Goal: Task Accomplishment & Management: Manage account settings

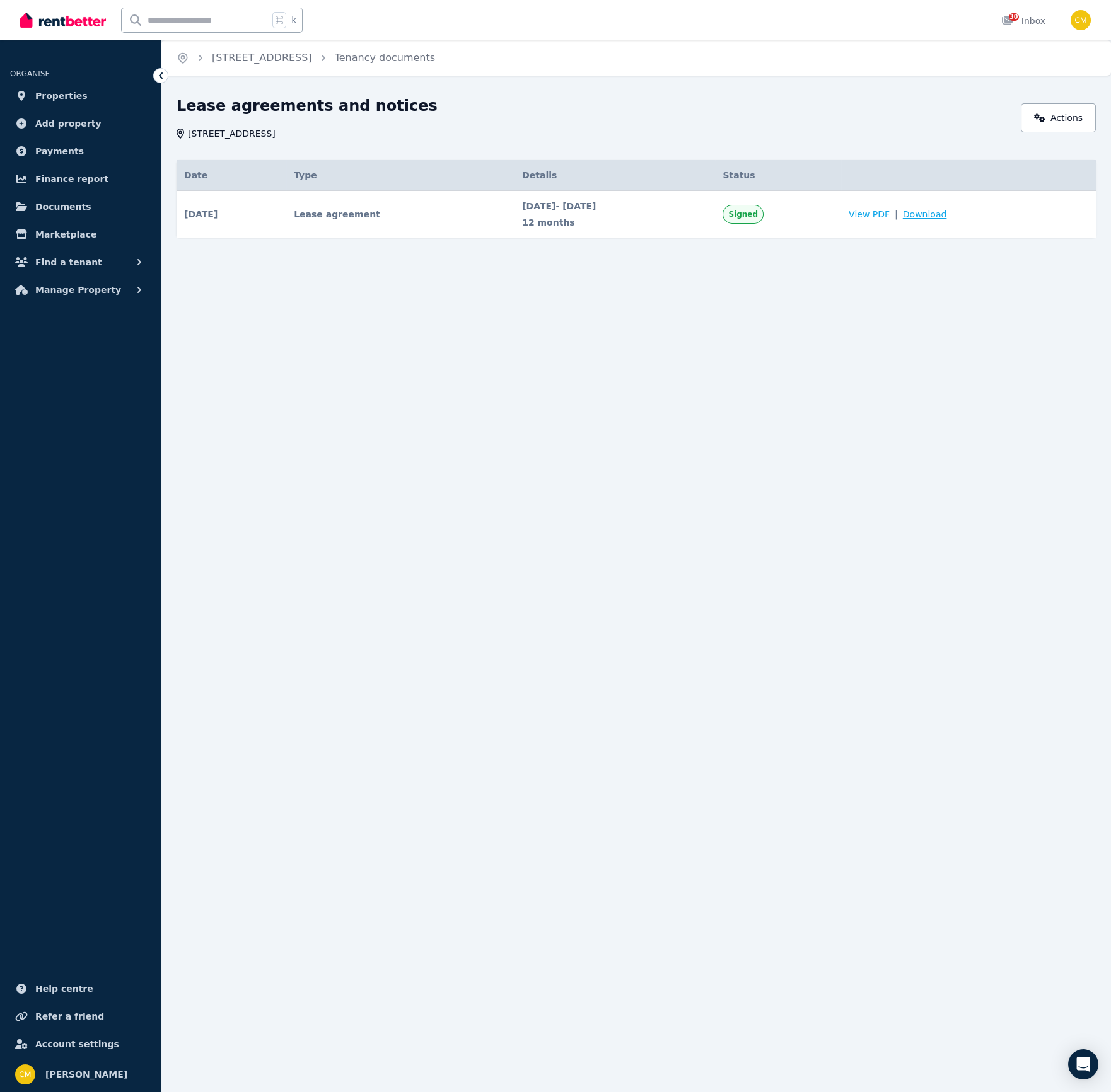
click at [947, 215] on span "Download" at bounding box center [925, 214] width 44 height 13
click at [60, 98] on span "Properties" at bounding box center [61, 96] width 53 height 15
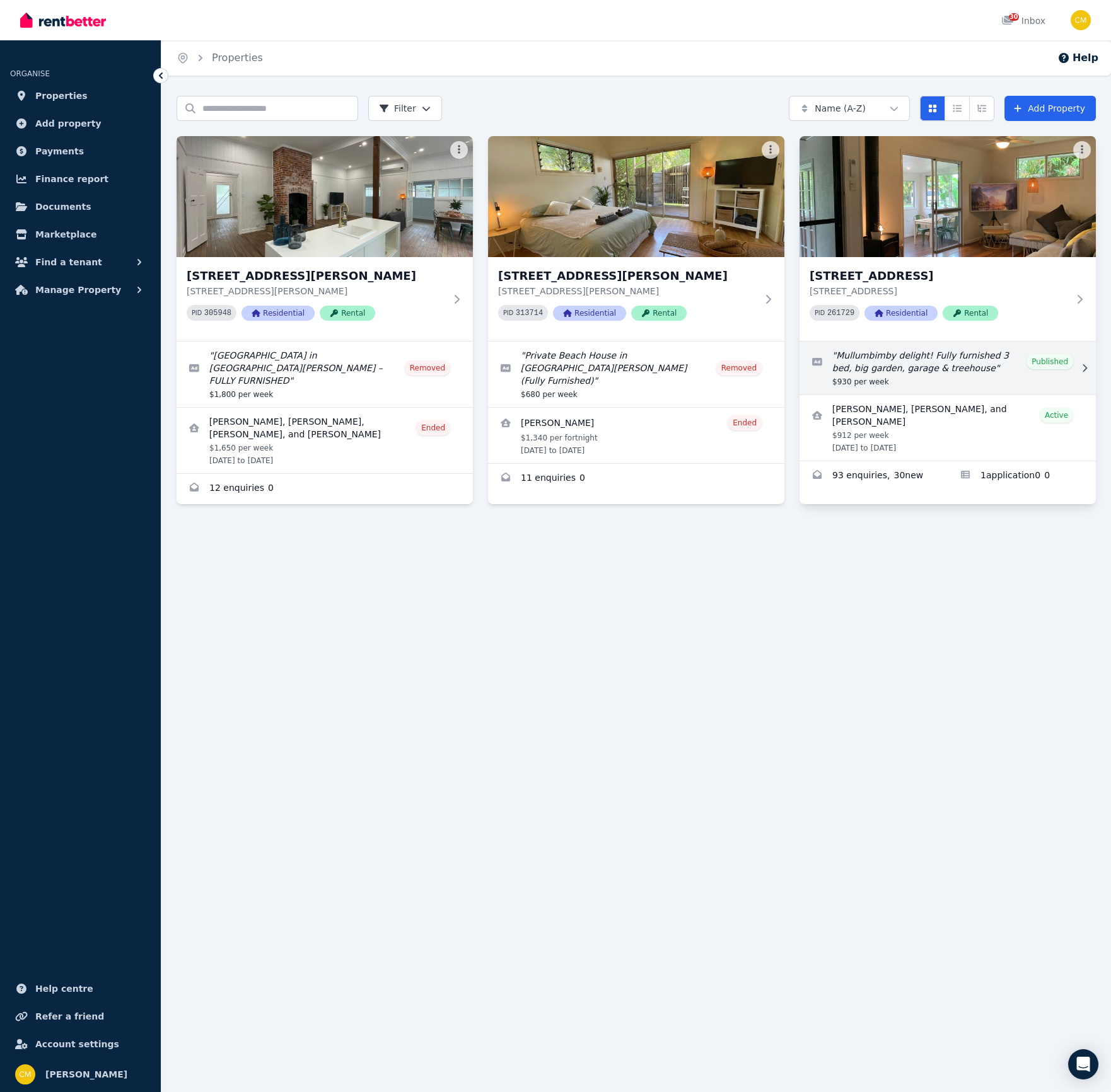
click at [992, 367] on link "Edit listing: Mullumbimby delight! Fully furnished 3 bed, big garden, garage & …" at bounding box center [947, 368] width 296 height 53
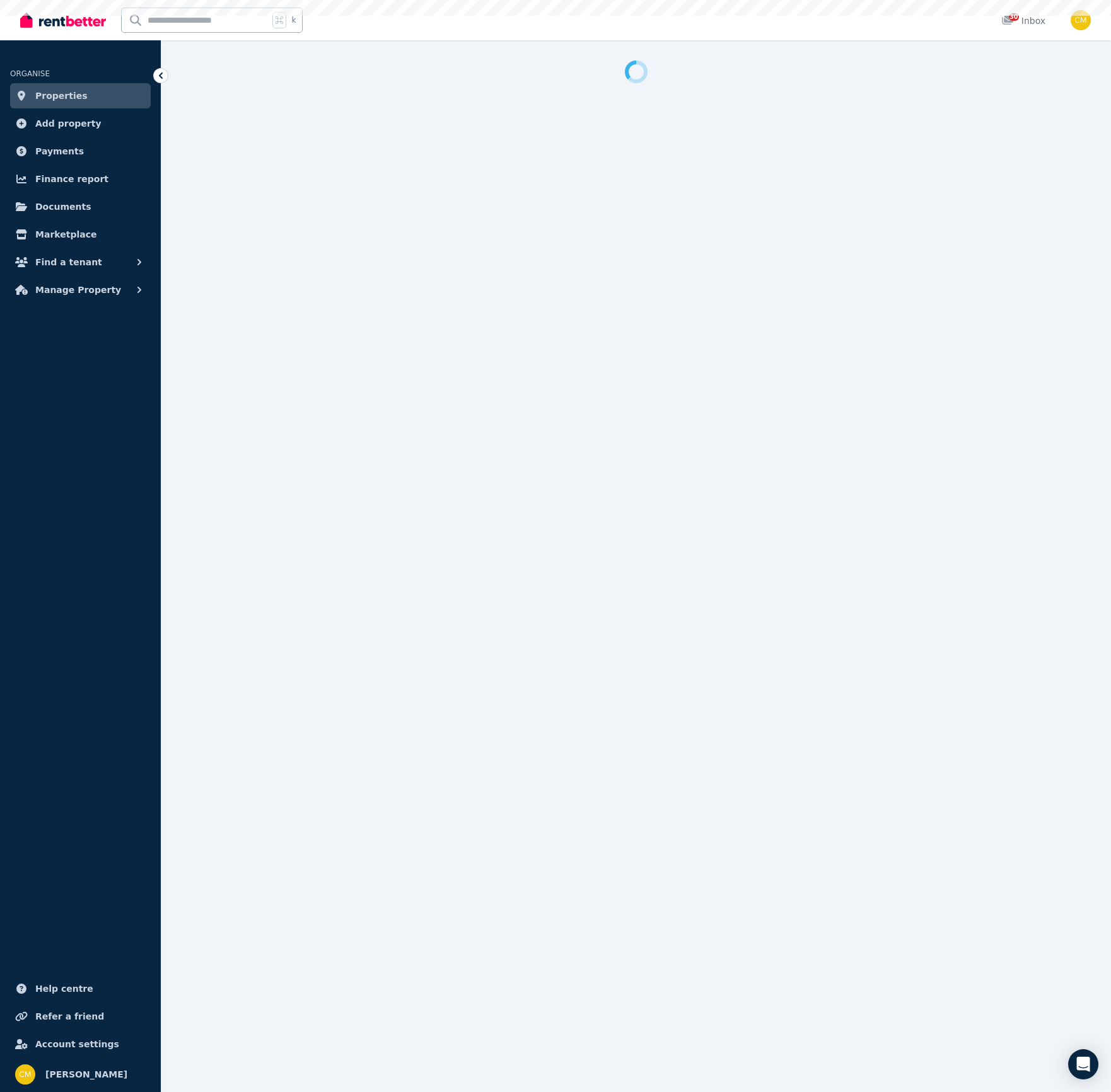
select select "**********"
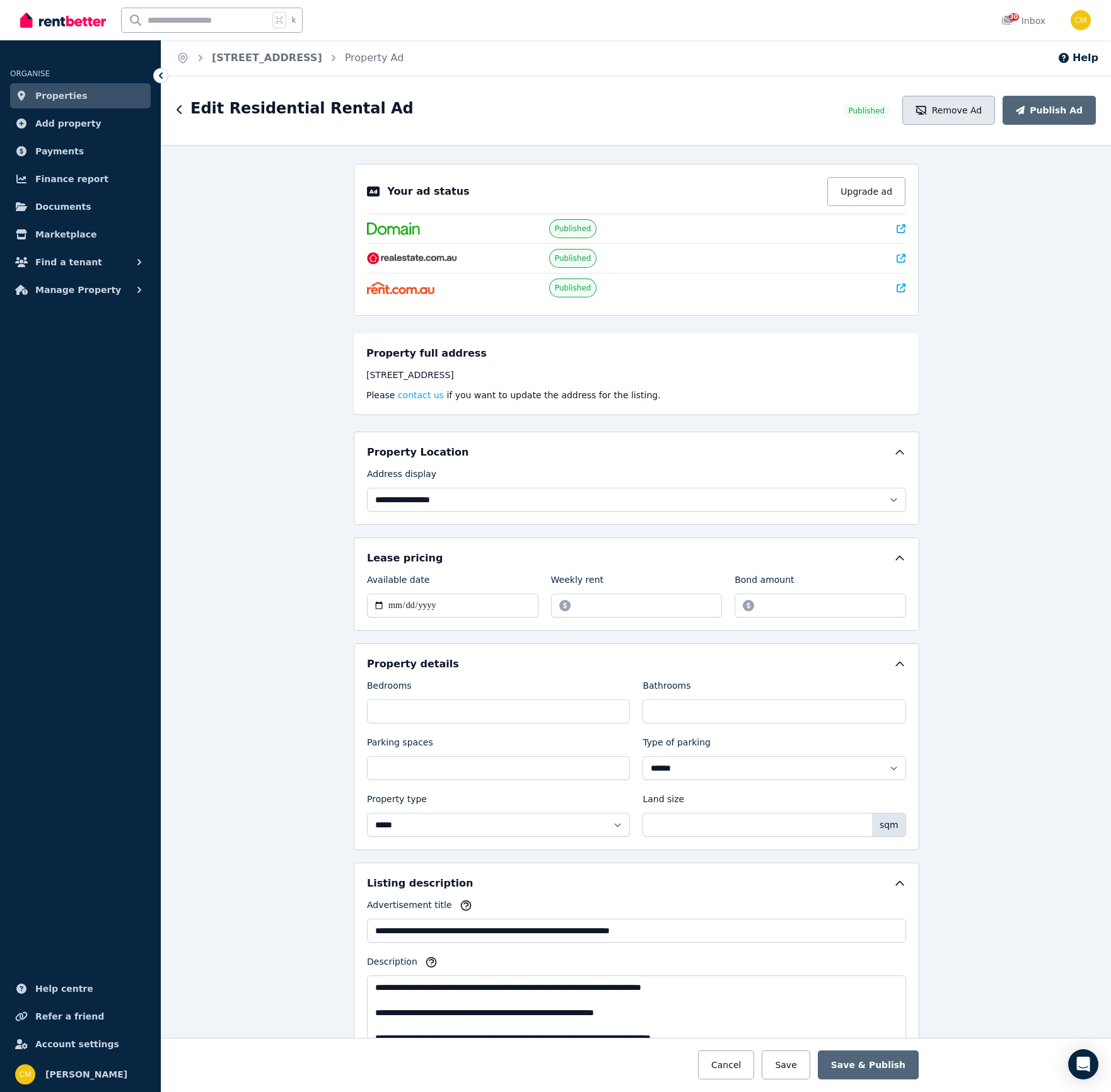
click at [946, 107] on button "Remove Ad" at bounding box center [948, 110] width 93 height 29
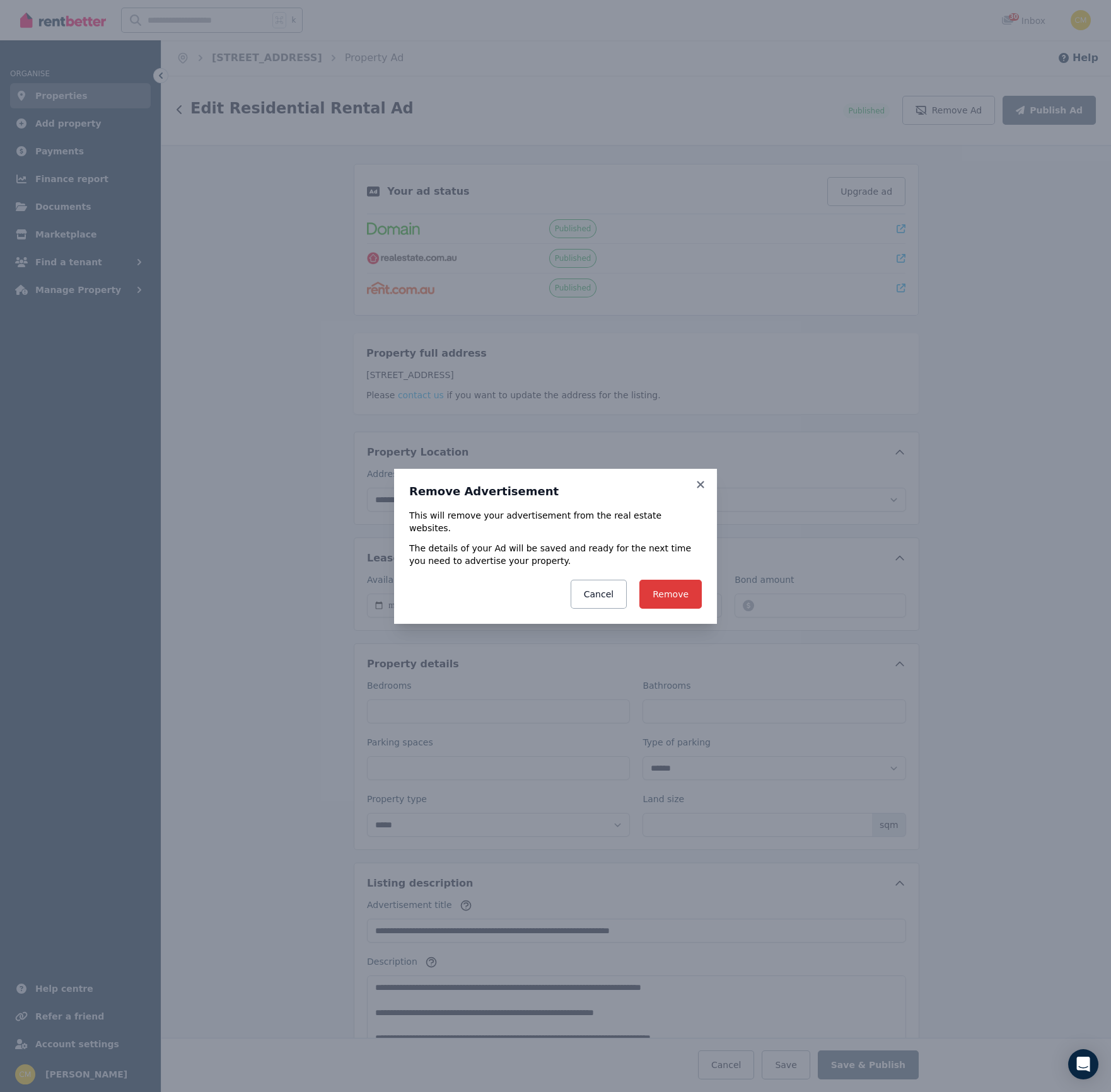
click at [679, 588] on button "Remove" at bounding box center [670, 594] width 62 height 29
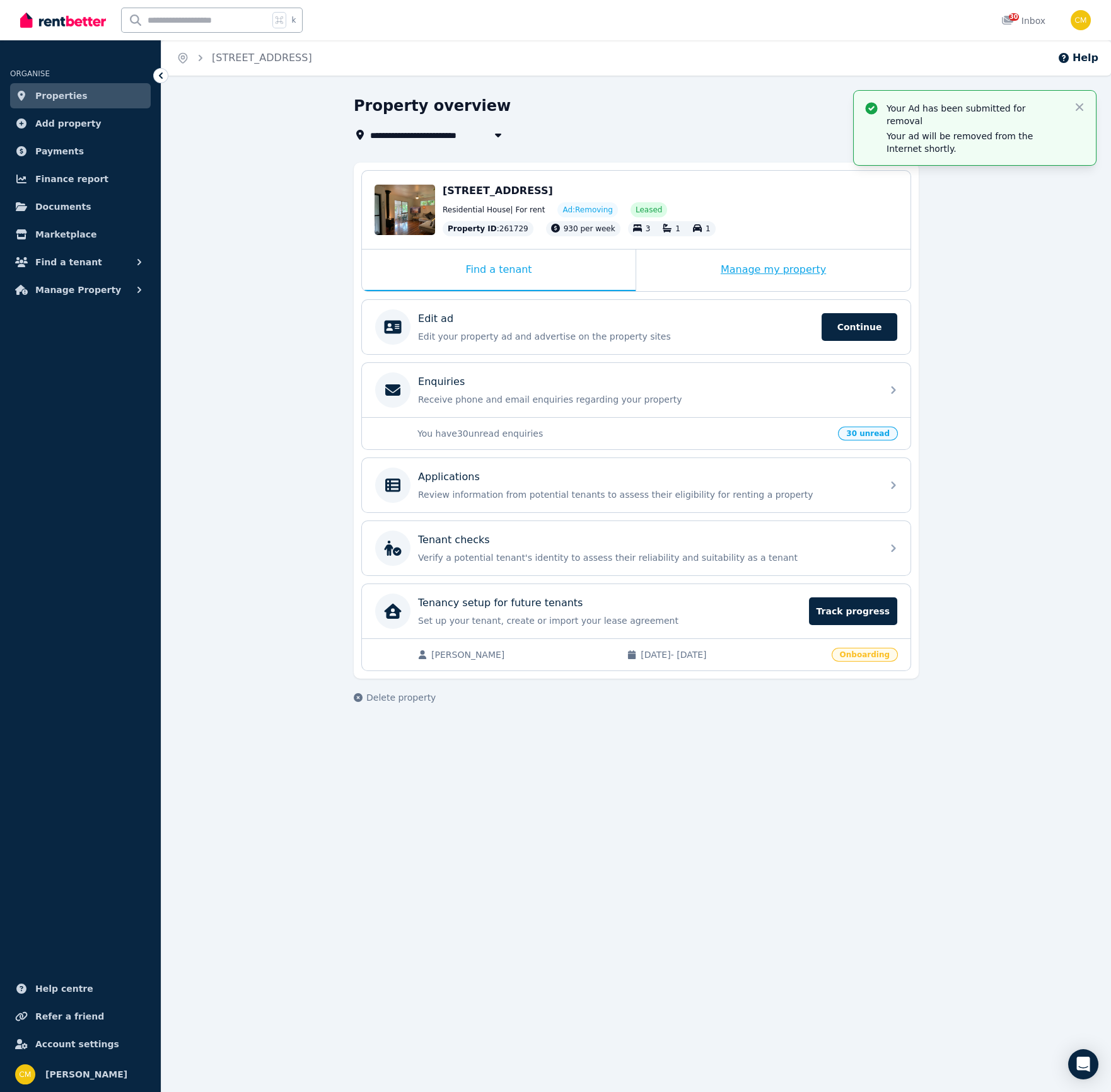
click at [779, 273] on div "Manage my property" at bounding box center [773, 270] width 274 height 42
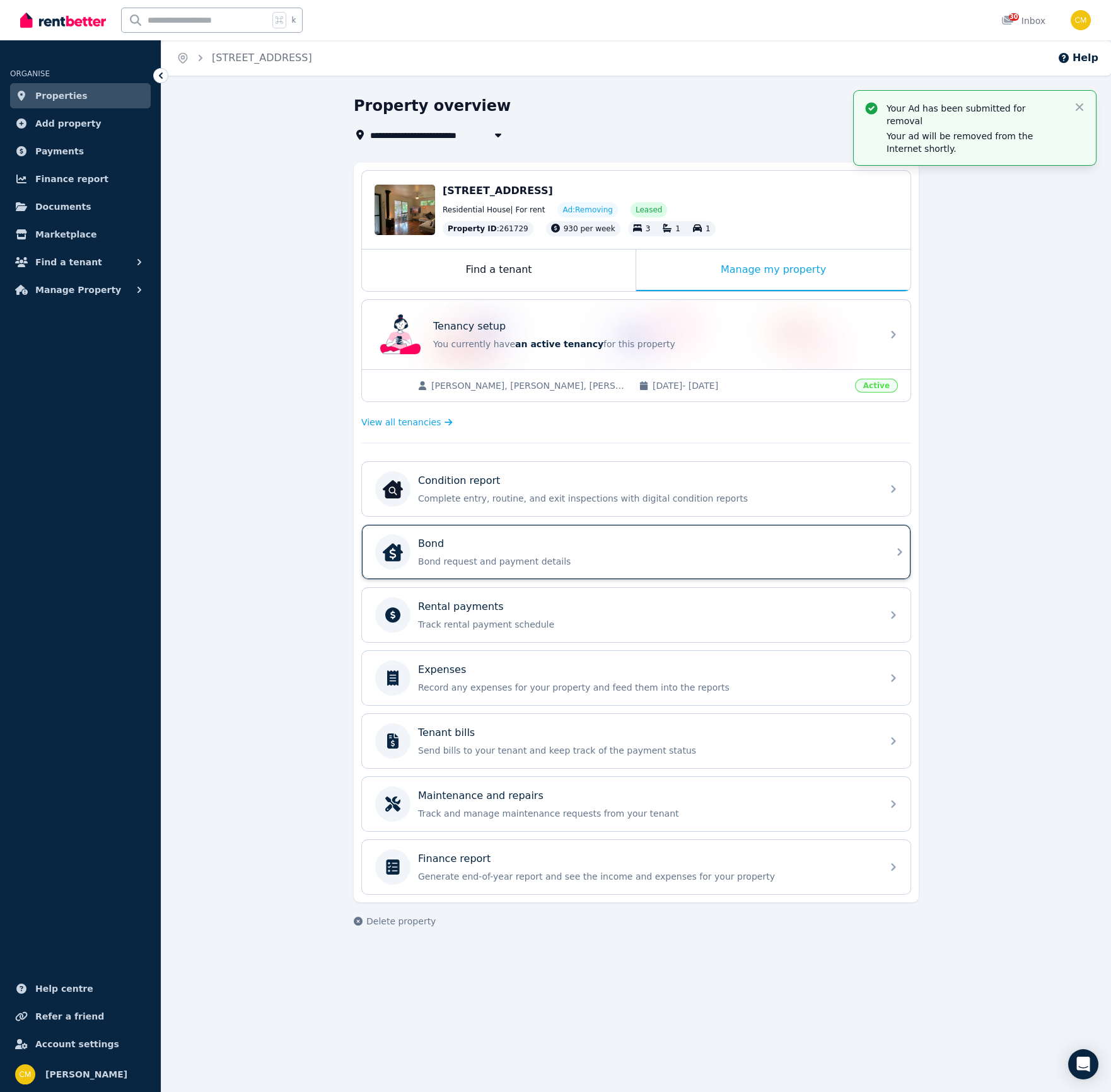
click at [545, 555] on p "Bond request and payment details" at bounding box center [646, 561] width 457 height 13
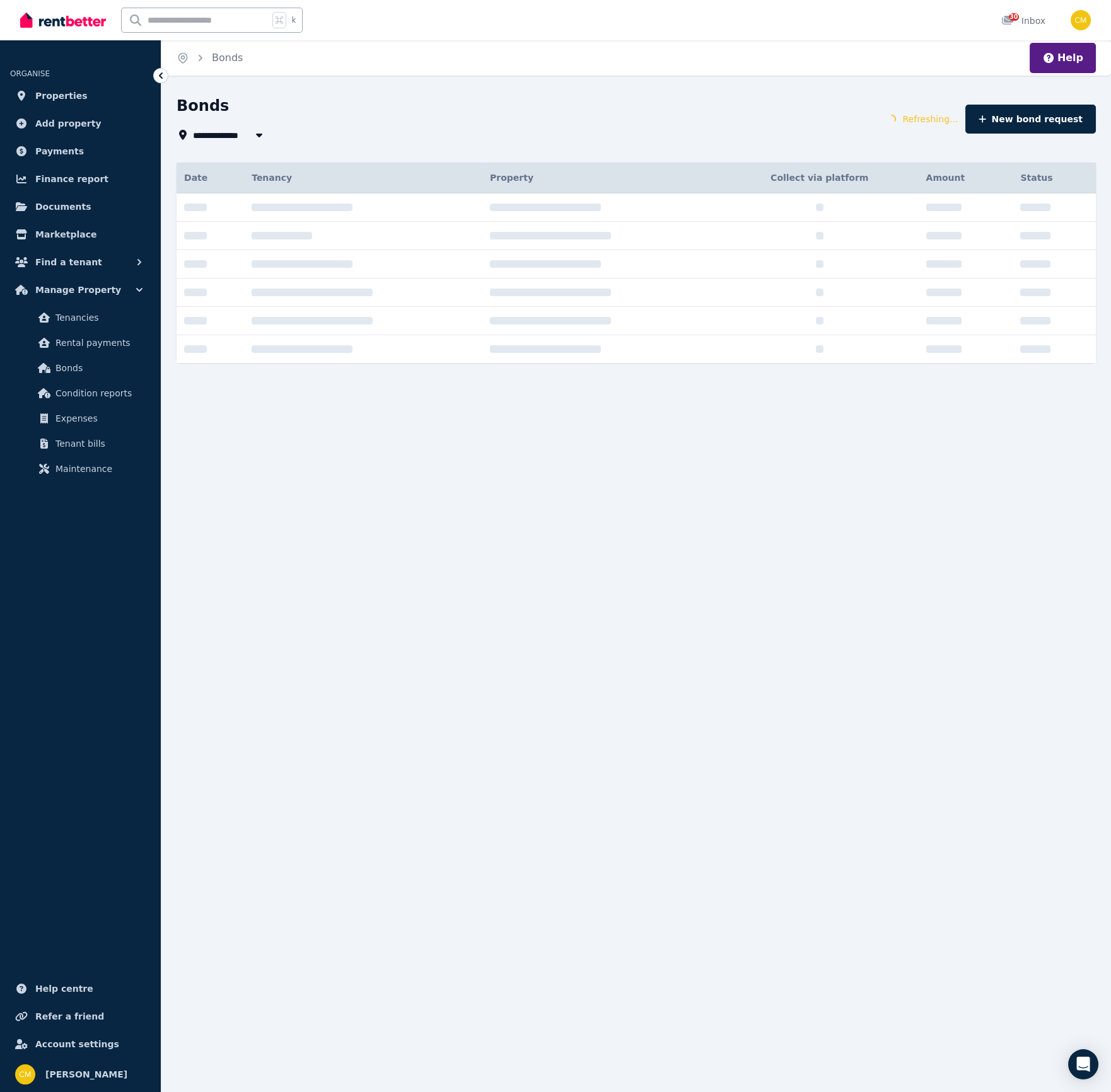
type input "**********"
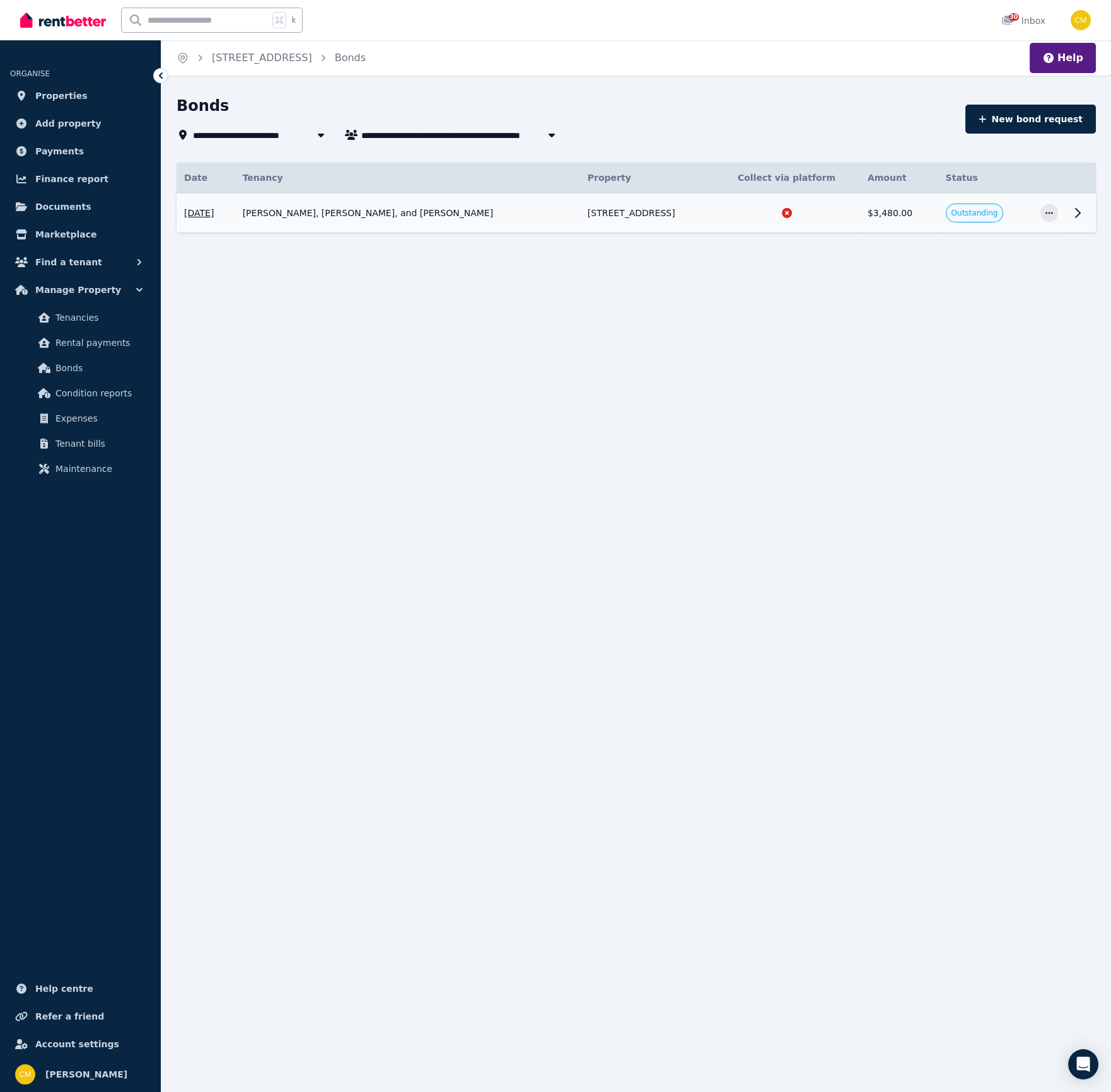
click at [984, 212] on span "Outstanding" at bounding box center [975, 213] width 47 height 10
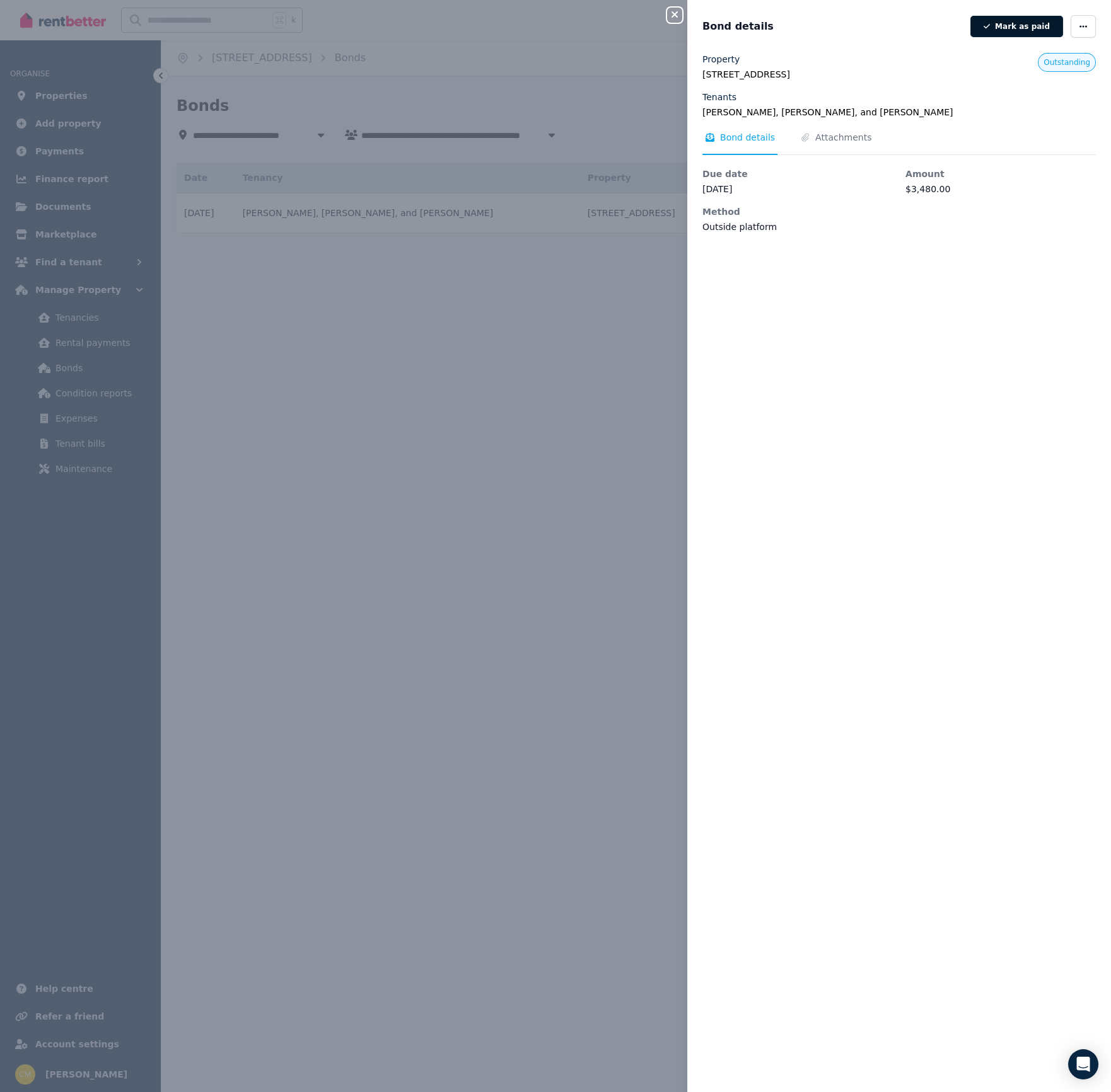
click at [1008, 26] on button "Mark as paid" at bounding box center [1016, 26] width 93 height 21
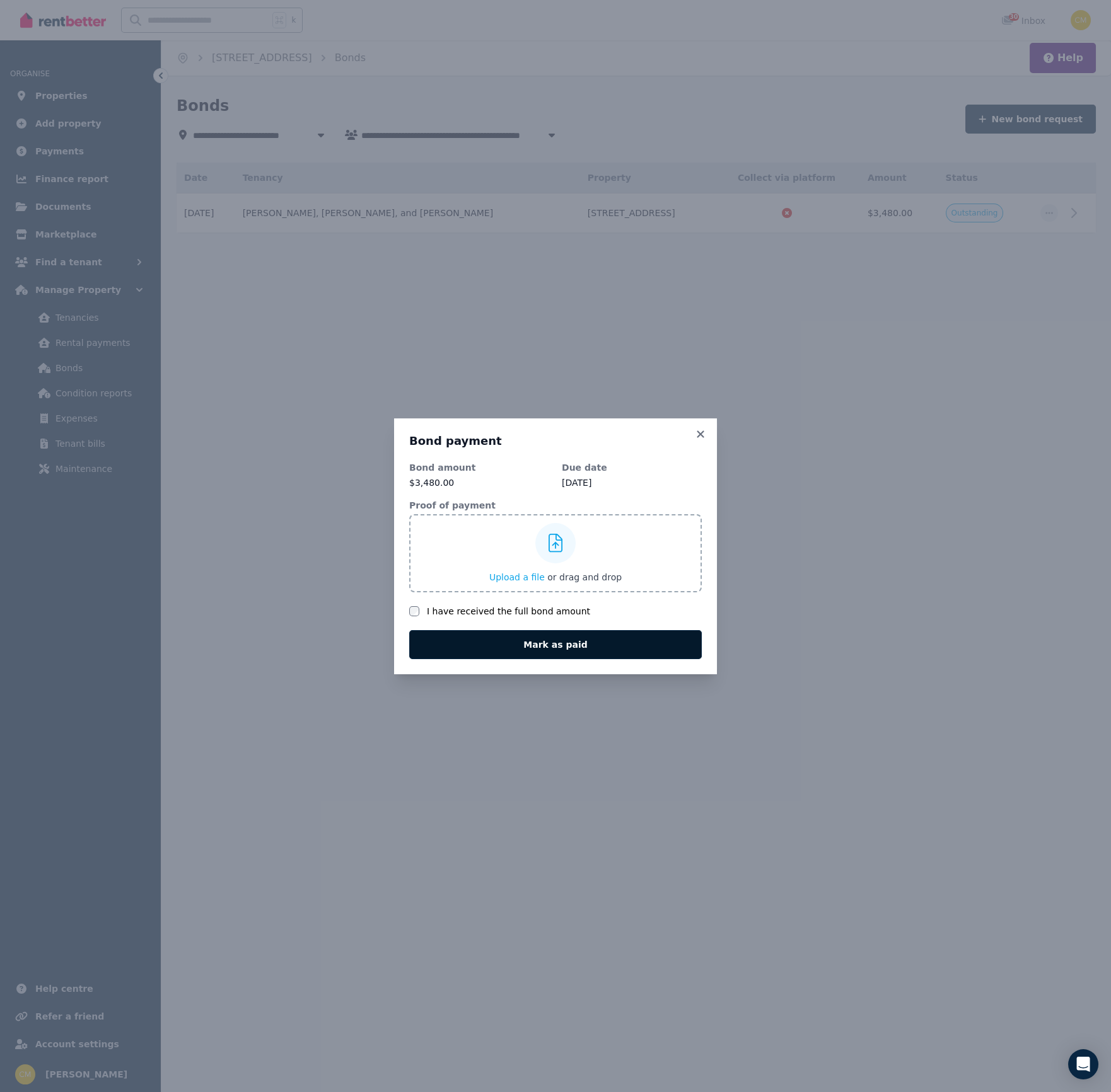
click at [555, 648] on button "Mark as paid" at bounding box center [555, 645] width 293 height 29
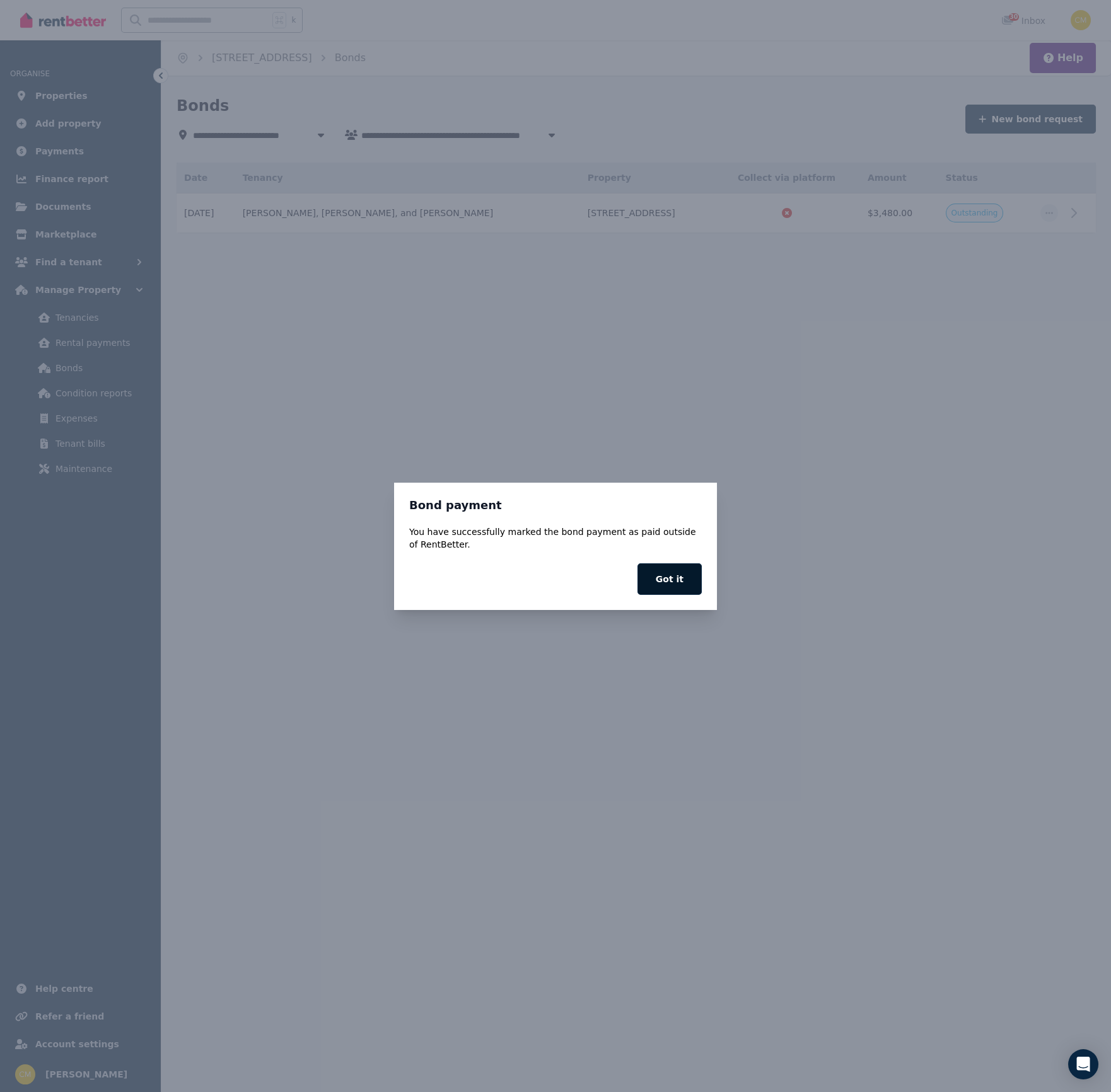
click at [665, 583] on button "Got it" at bounding box center [669, 579] width 64 height 31
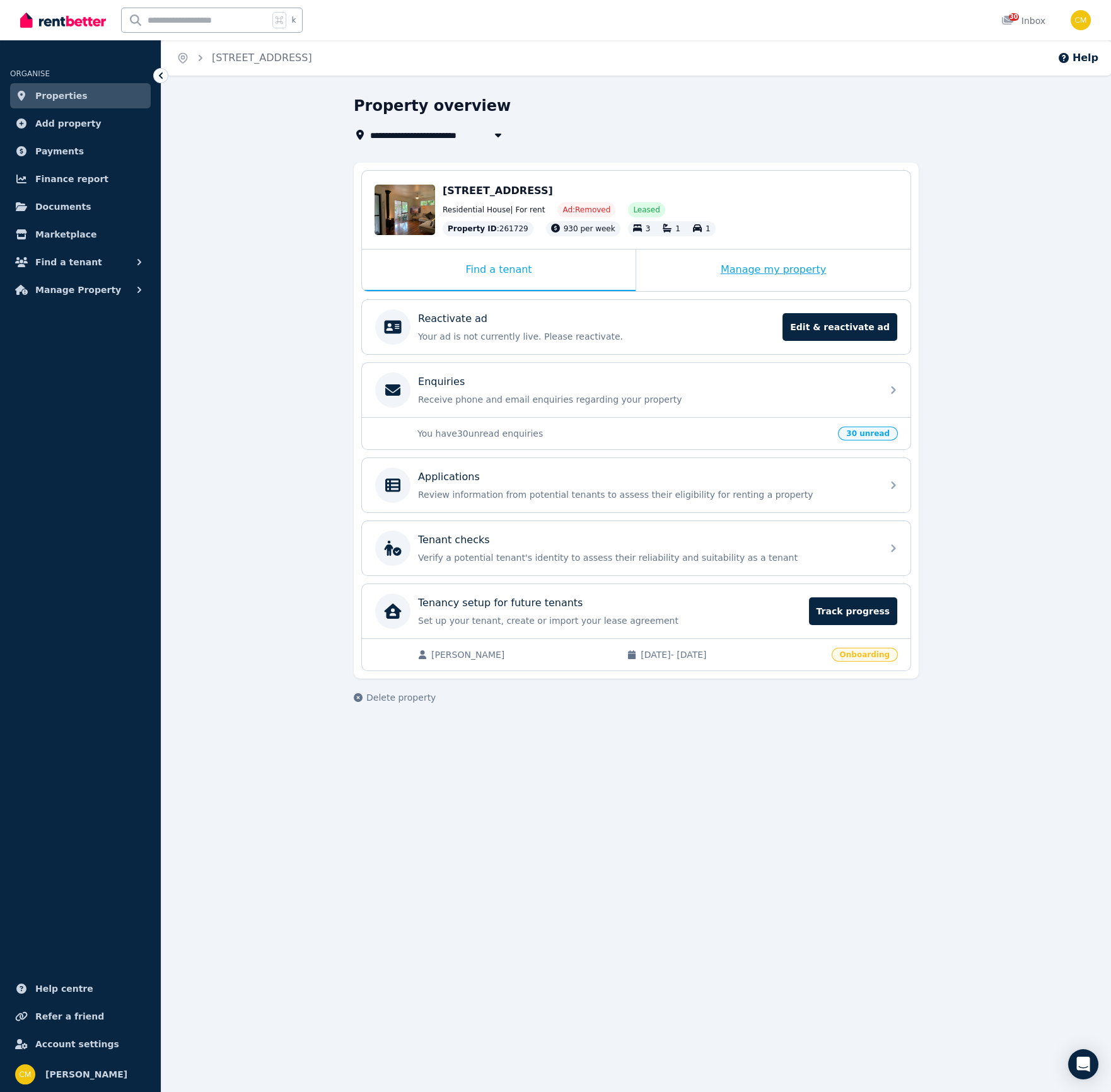
click at [781, 264] on div "Manage my property" at bounding box center [773, 270] width 274 height 42
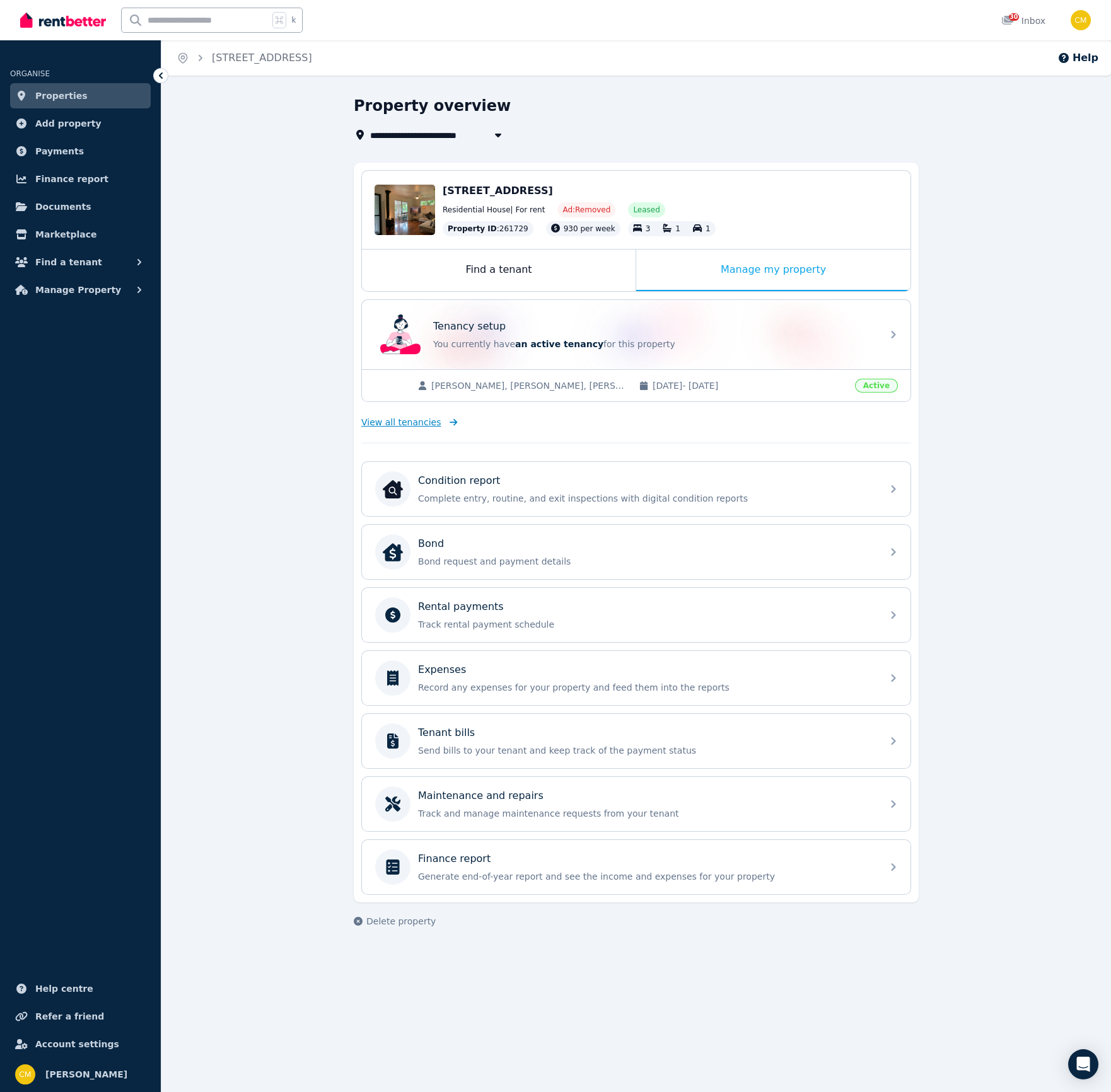
click at [407, 419] on span "View all tenancies" at bounding box center [401, 422] width 79 height 13
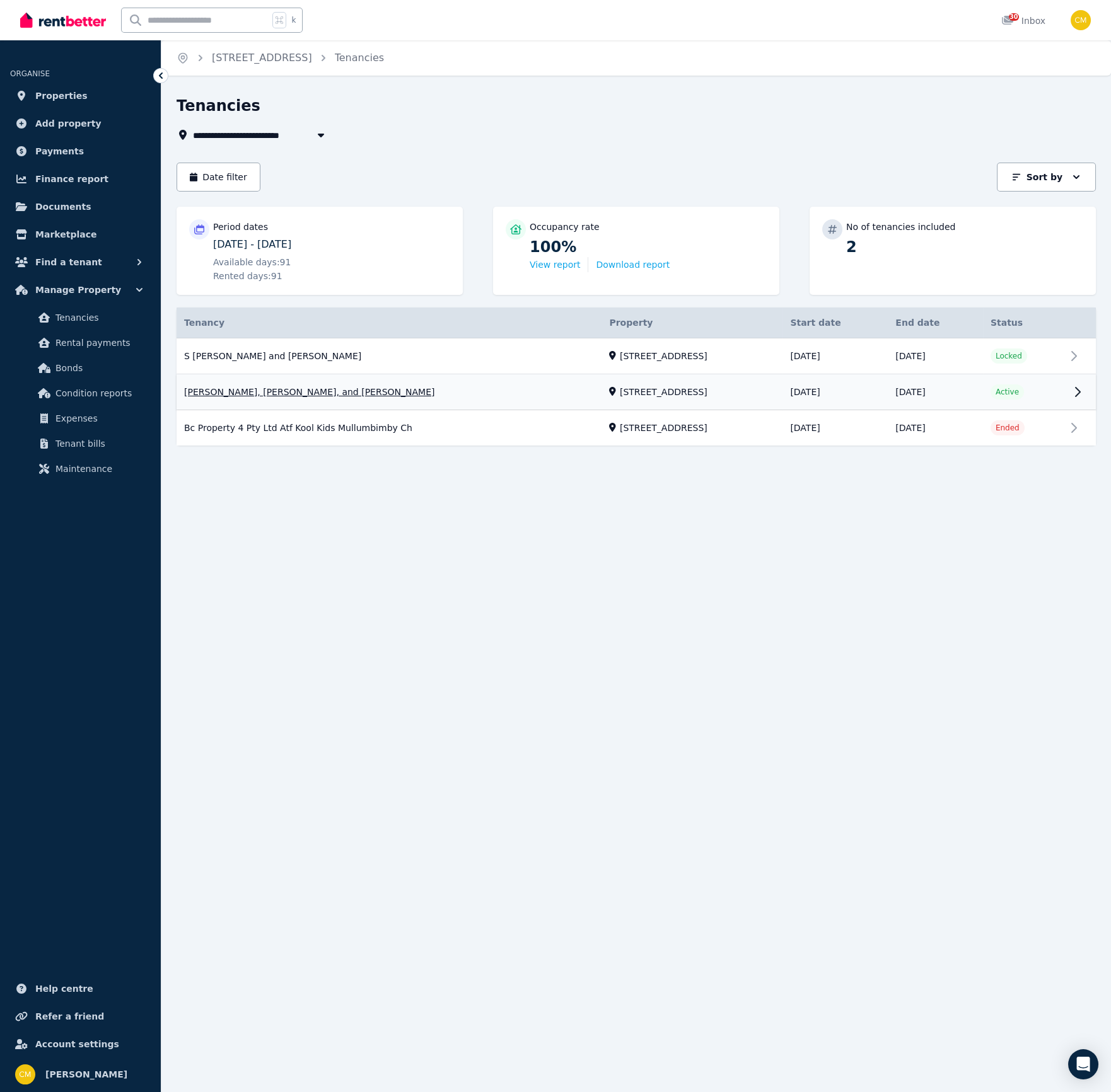
click at [1041, 392] on link "View property details" at bounding box center [637, 392] width 920 height 35
click at [991, 355] on link "View property details" at bounding box center [637, 357] width 920 height 36
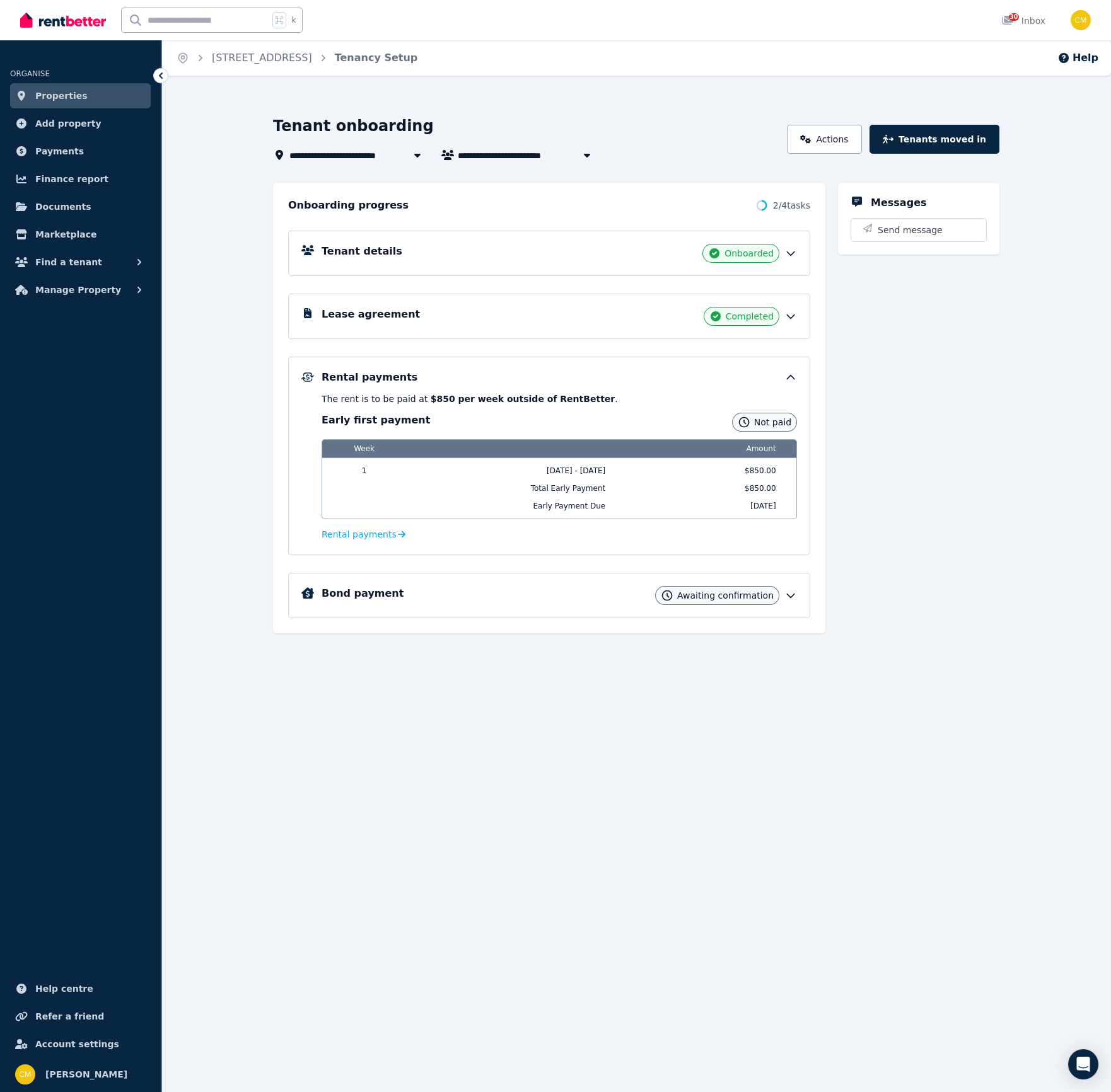
click at [715, 598] on div "Awaiting confirmation" at bounding box center [717, 596] width 124 height 19
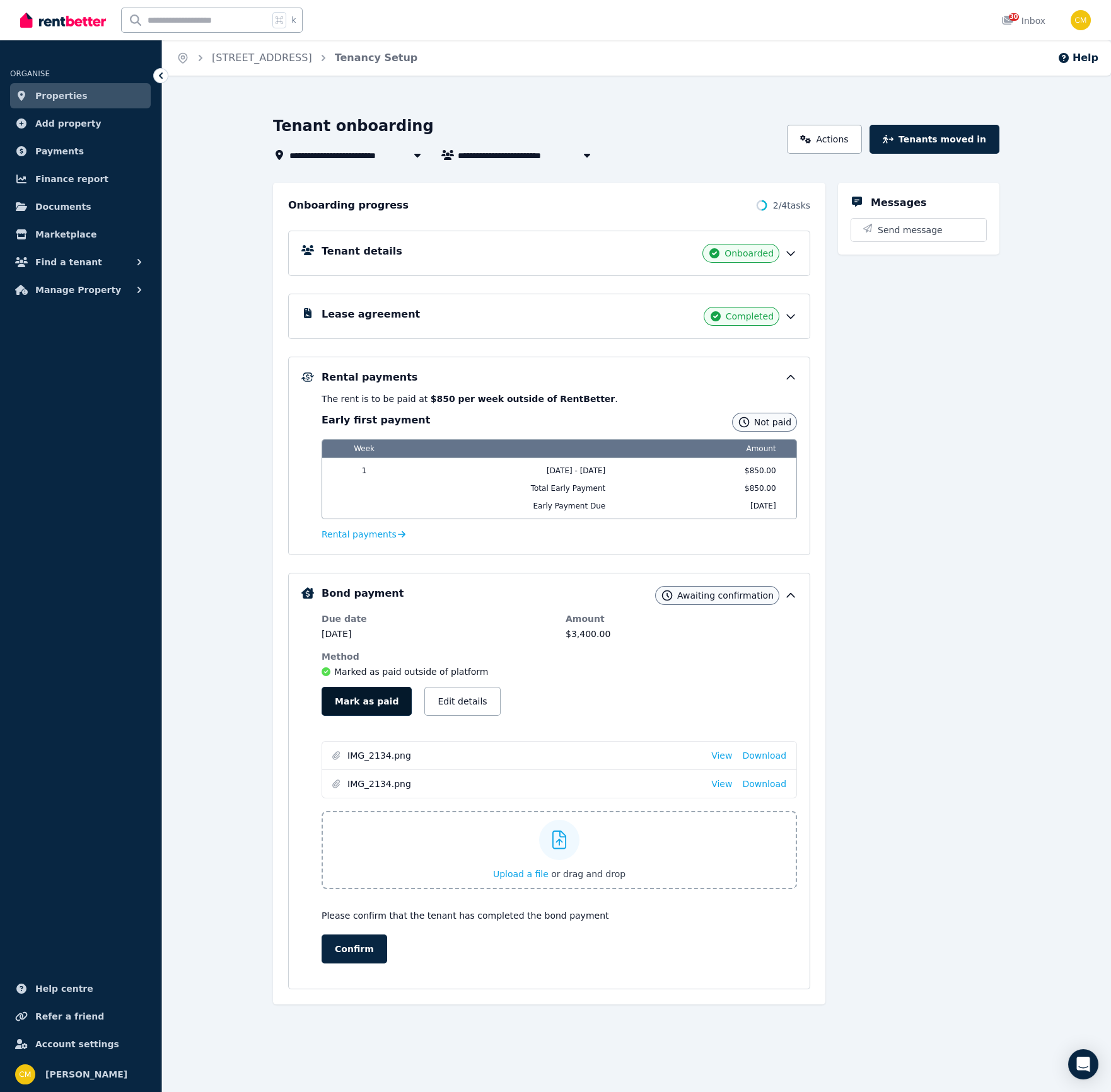
click at [372, 701] on button "Mark as paid" at bounding box center [366, 701] width 90 height 29
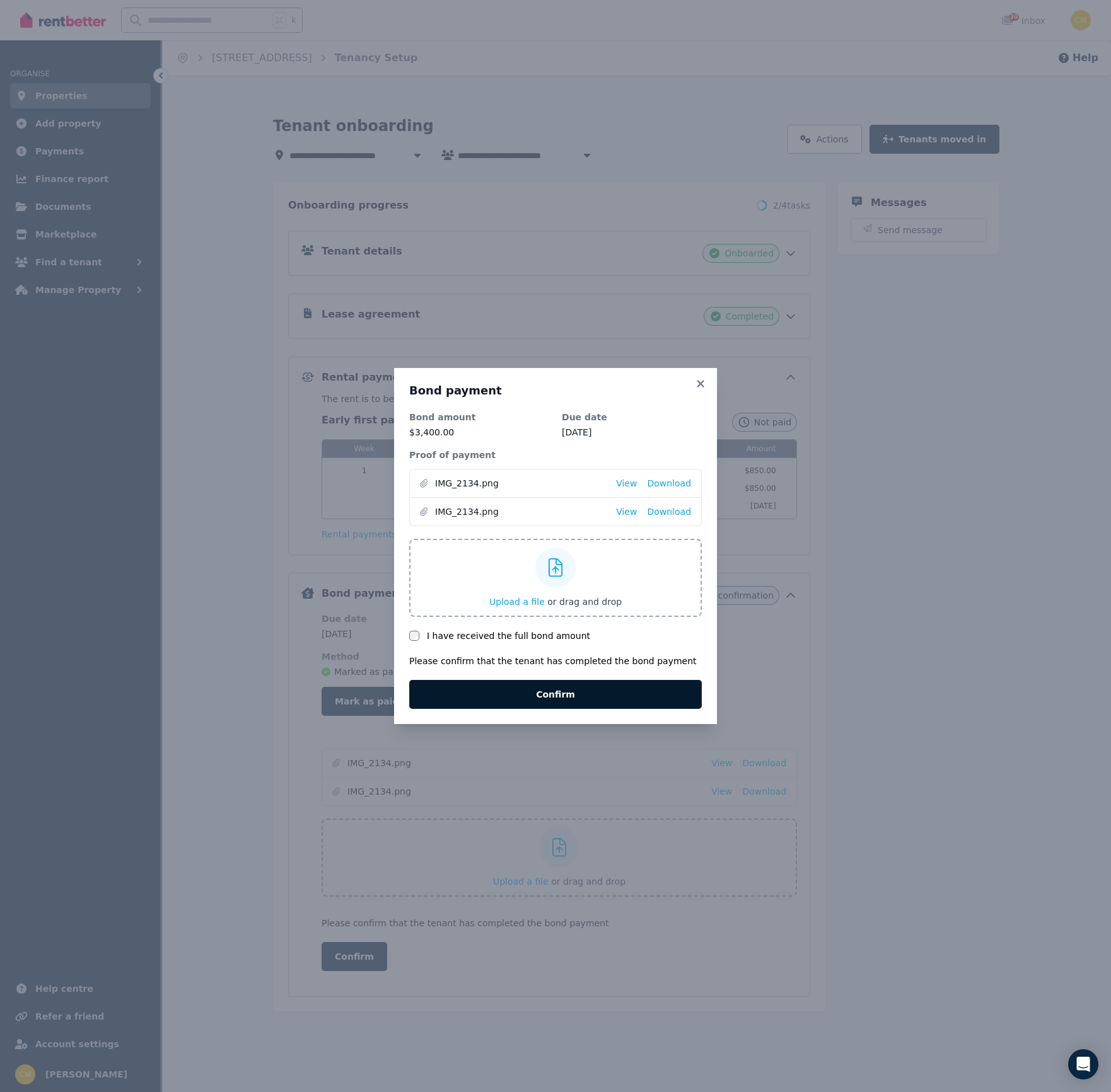
click at [464, 693] on button "Confirm" at bounding box center [555, 694] width 293 height 29
click at [432, 686] on button "Confirm" at bounding box center [555, 694] width 293 height 29
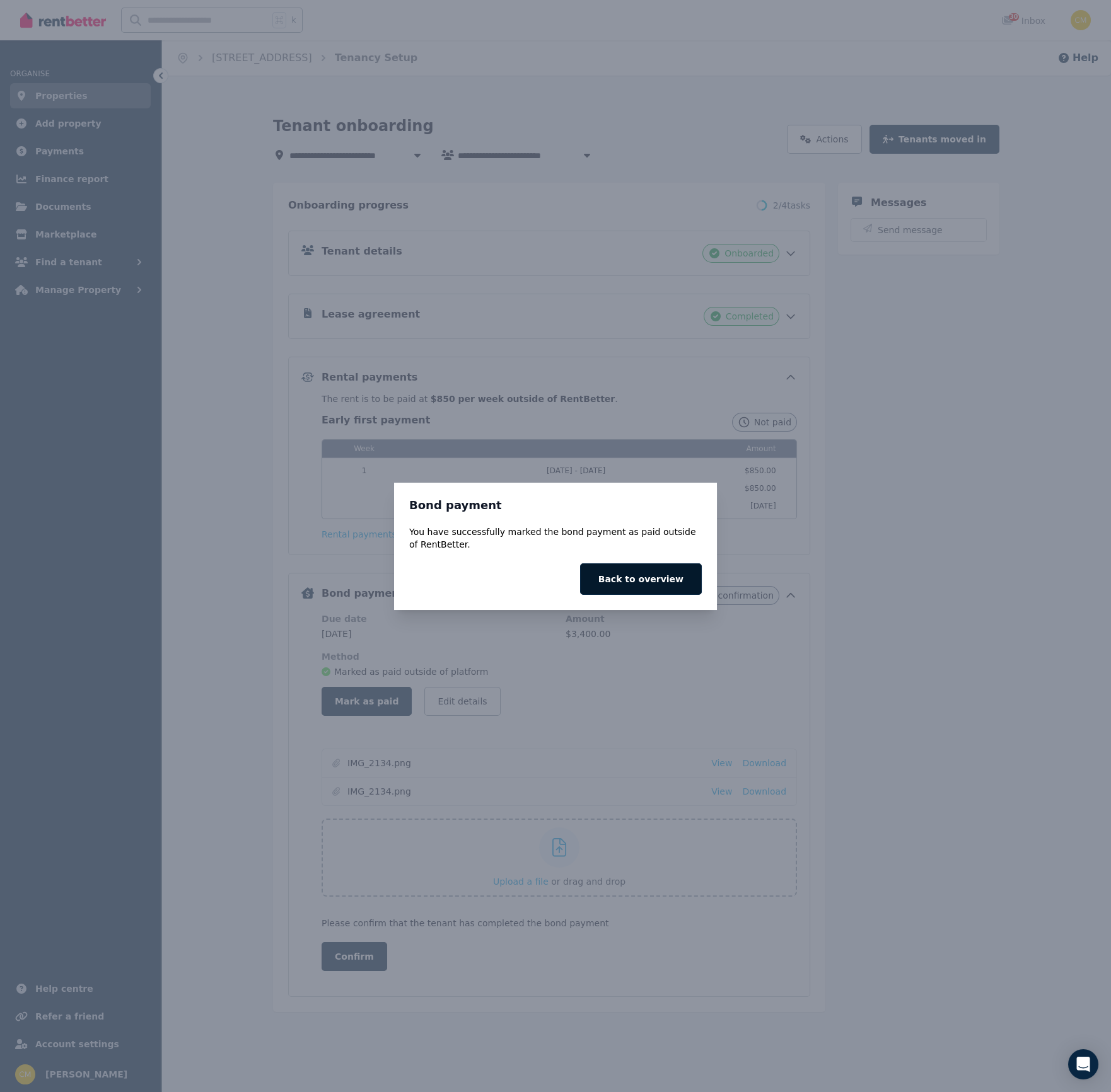
click at [643, 588] on button "Back to overview" at bounding box center [641, 579] width 122 height 31
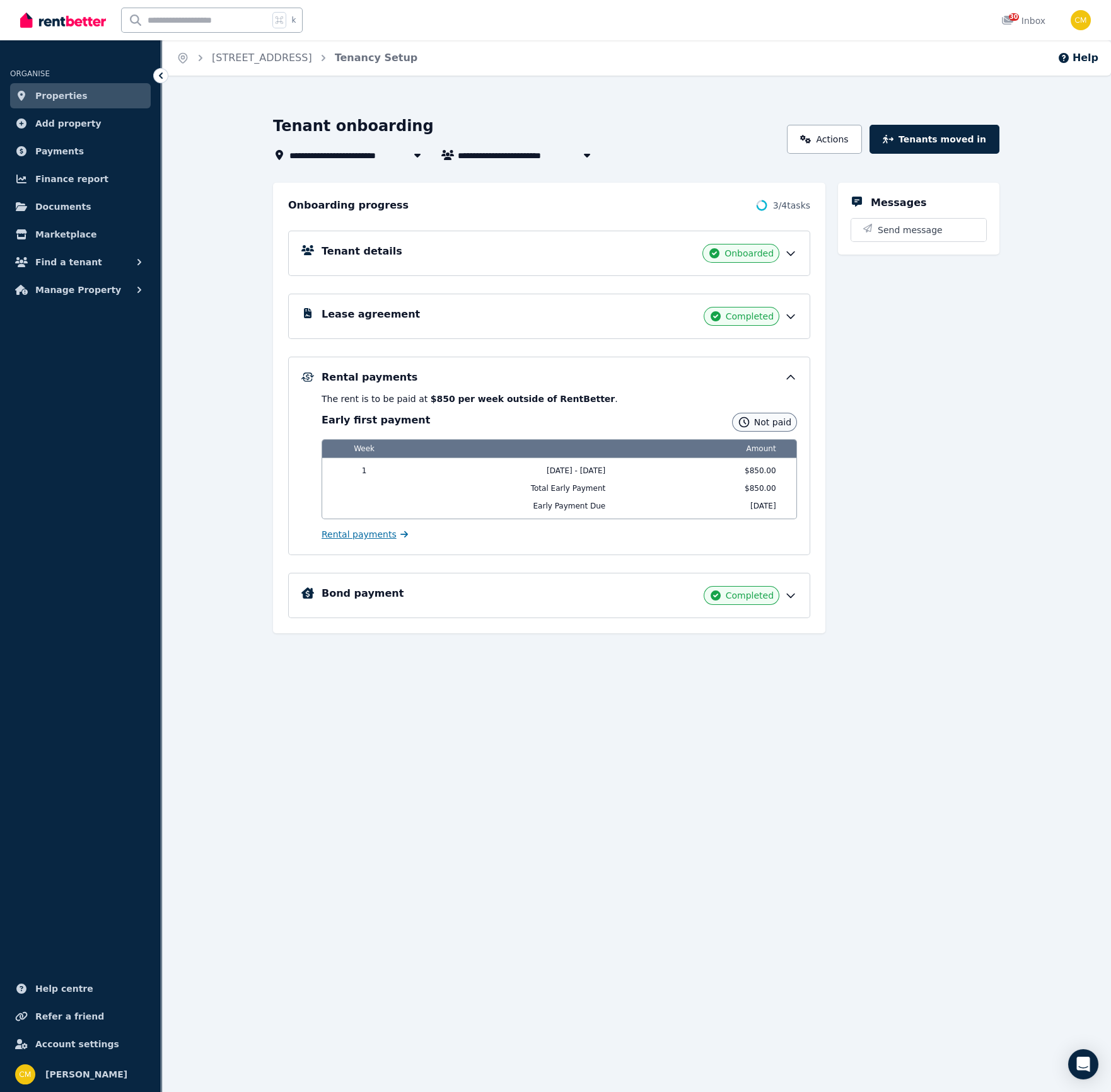
click at [353, 533] on span "Rental payments" at bounding box center [359, 534] width 75 height 13
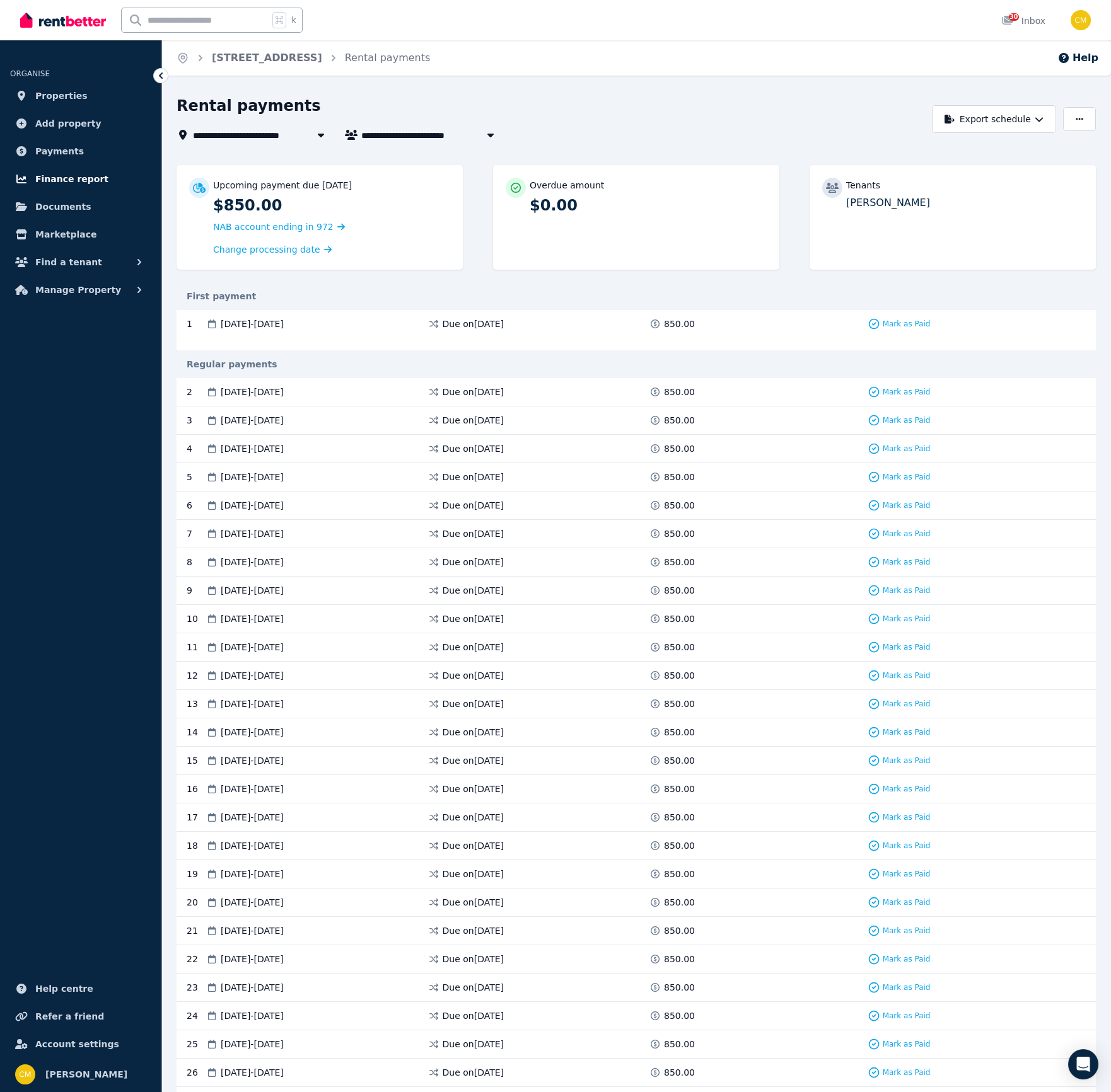
click at [72, 181] on span "Finance report" at bounding box center [72, 179] width 73 height 15
